Goal: Information Seeking & Learning: Find specific page/section

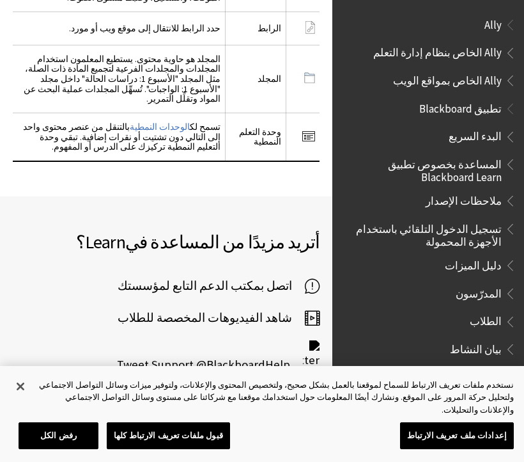
scroll to position [1457, 0]
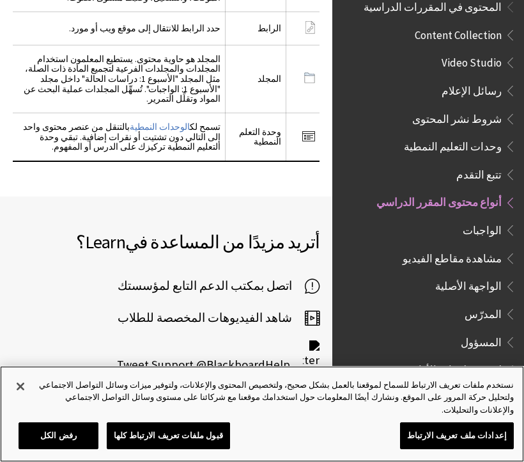
click at [19, 393] on button "إغلاق" at bounding box center [20, 386] width 28 height 28
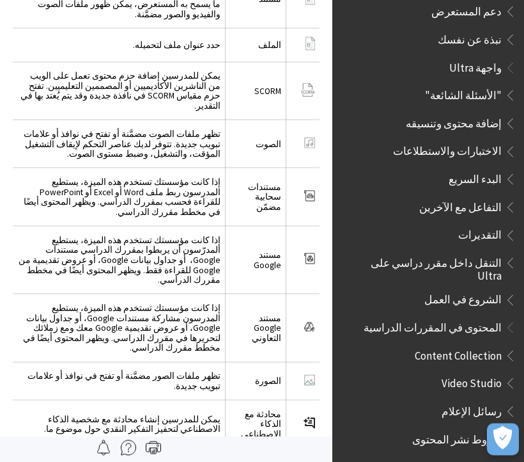
scroll to position [1826, 0]
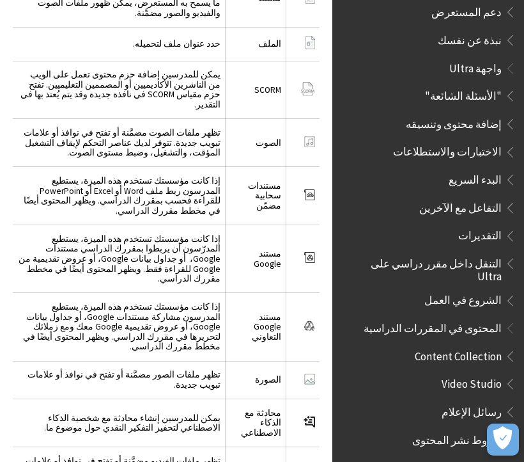
click at [509, 441] on icon "فتح التفضيلات" at bounding box center [503, 438] width 19 height 24
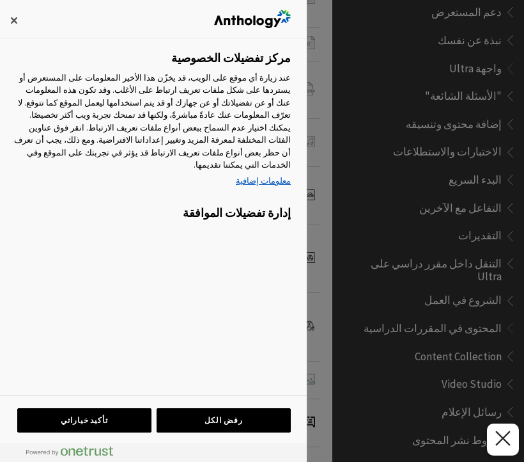
click at [501, 444] on icon "إغلاق التفضيلات" at bounding box center [503, 437] width 15 height 15
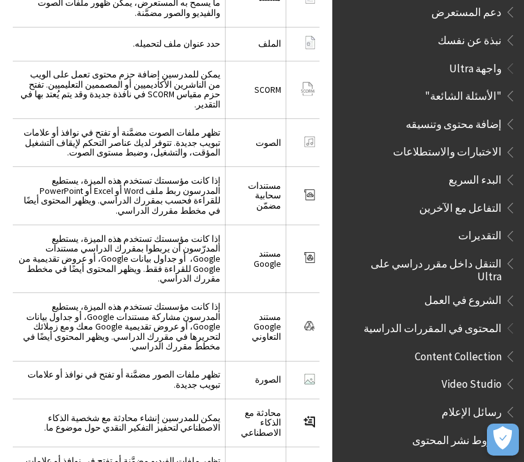
click at [459, 85] on span ""الأسئلة الشائعة"" at bounding box center [463, 93] width 77 height 17
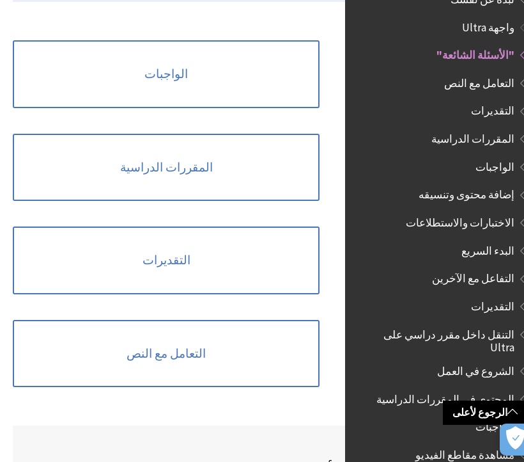
scroll to position [292, -13]
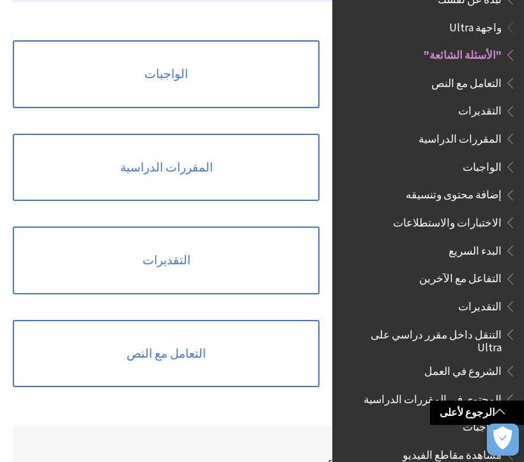
click at [100, 165] on link "المقررات الدراسية" at bounding box center [166, 168] width 307 height 68
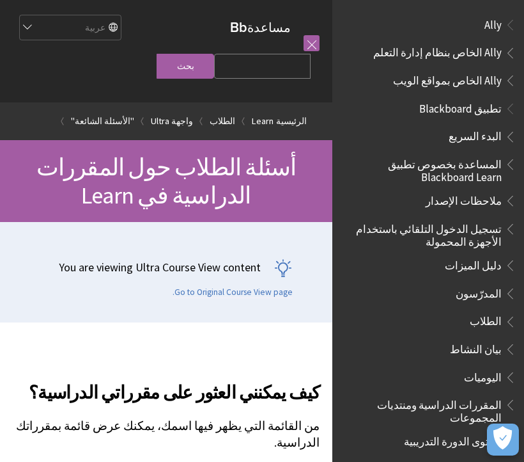
click at [317, 40] on link at bounding box center [312, 43] width 16 height 16
